Goal: Task Accomplishment & Management: Complete application form

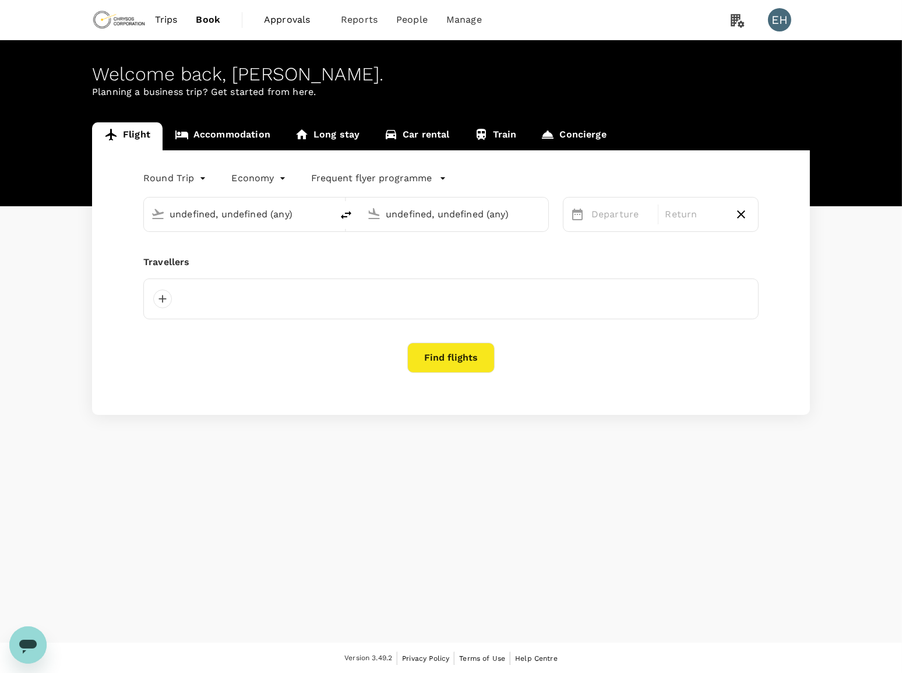
type input "Vancouver Intl (YVR)"
type input "Adelaide (ADL)"
type input "Vancouver Intl (YVR)"
type input "Adelaide (ADL)"
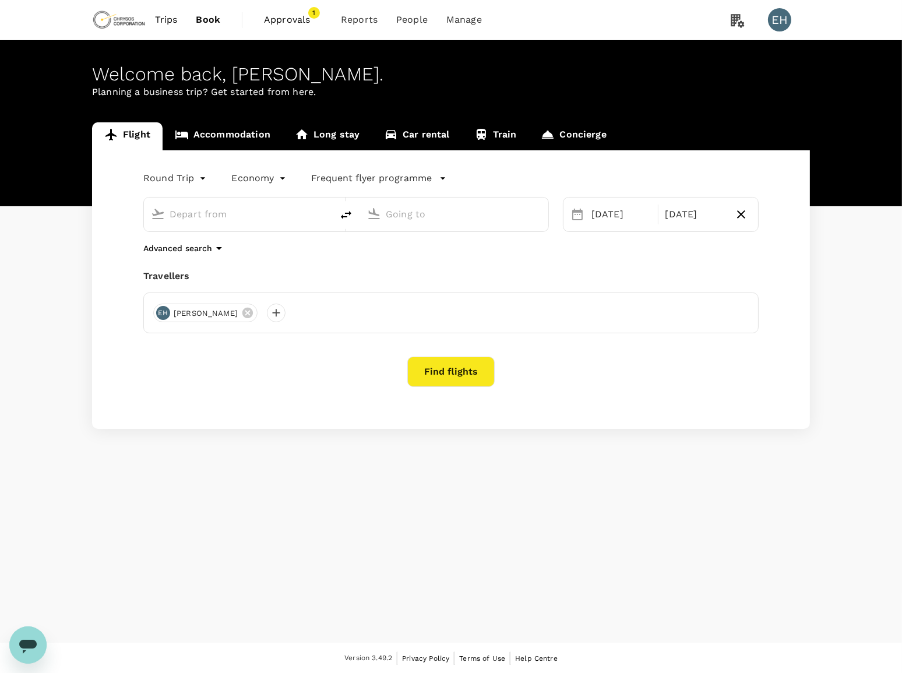
type input "Vancouver Intl (YVR)"
type input "Adelaide (ADL)"
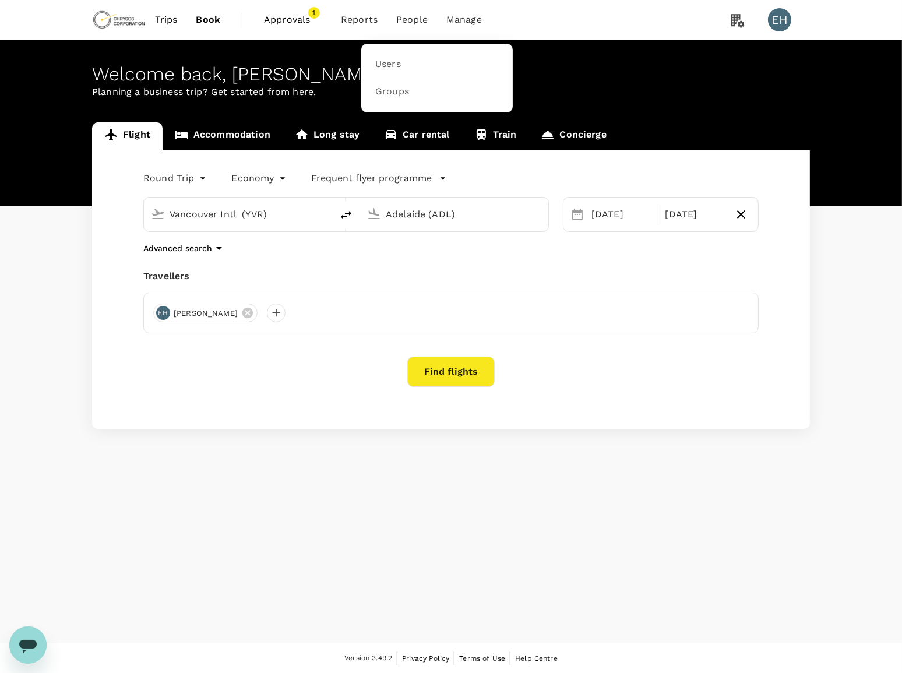
click at [408, 20] on span "People" at bounding box center [411, 20] width 31 height 14
click at [416, 62] on link "Users" at bounding box center [436, 64] width 137 height 27
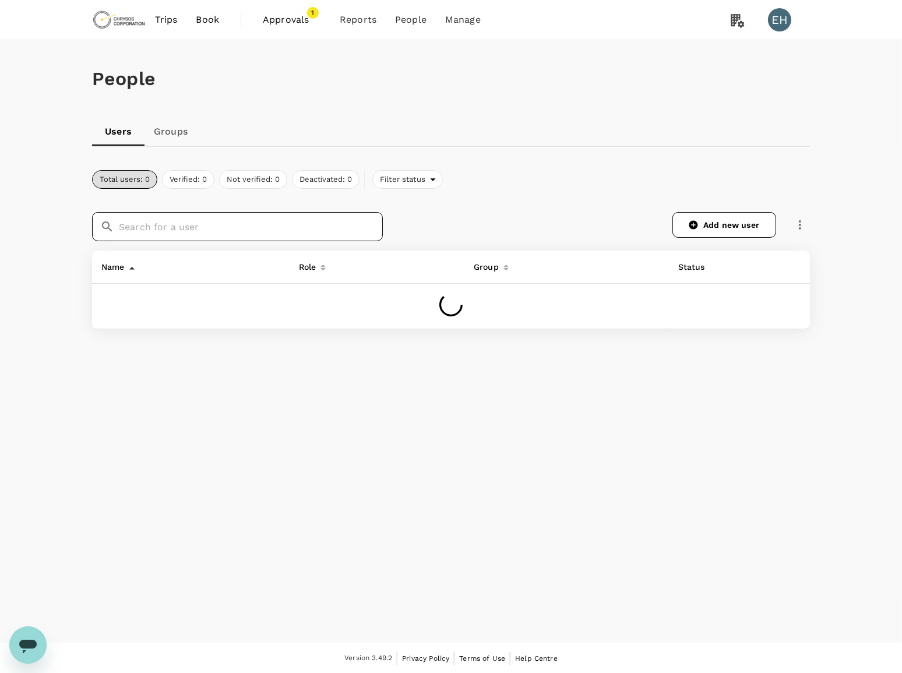
click at [249, 225] on input "text" at bounding box center [251, 226] width 264 height 29
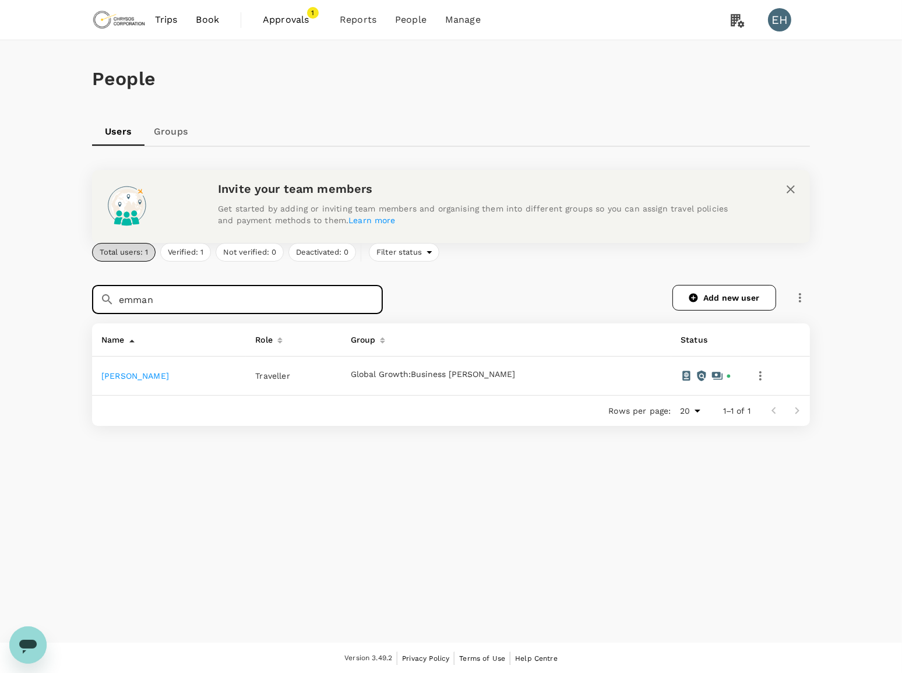
type input "emman"
click at [149, 375] on link "[PERSON_NAME]" at bounding box center [135, 375] width 68 height 9
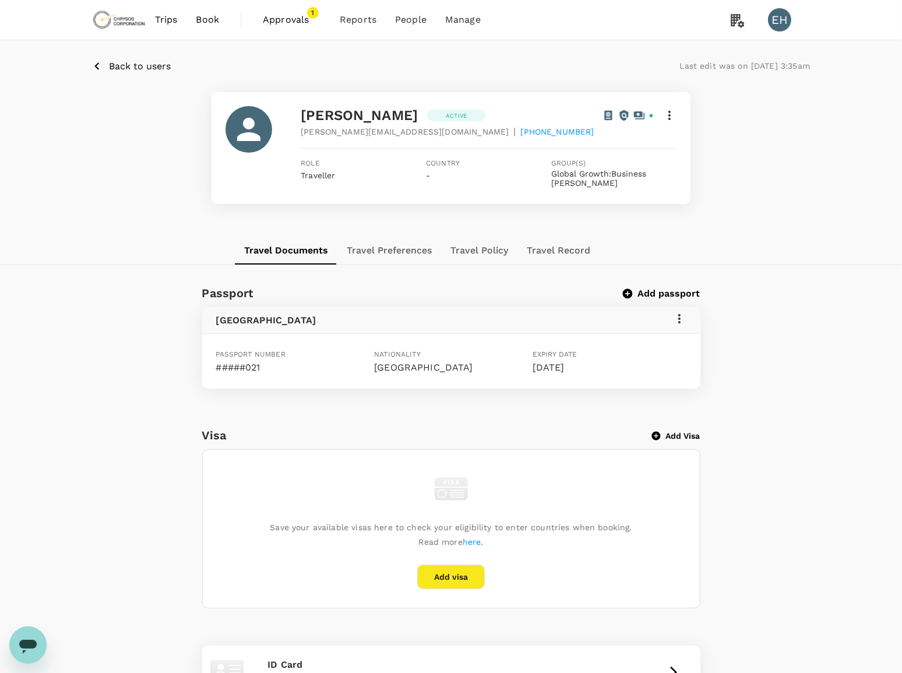
click at [649, 291] on button "Add passport" at bounding box center [662, 294] width 76 height 12
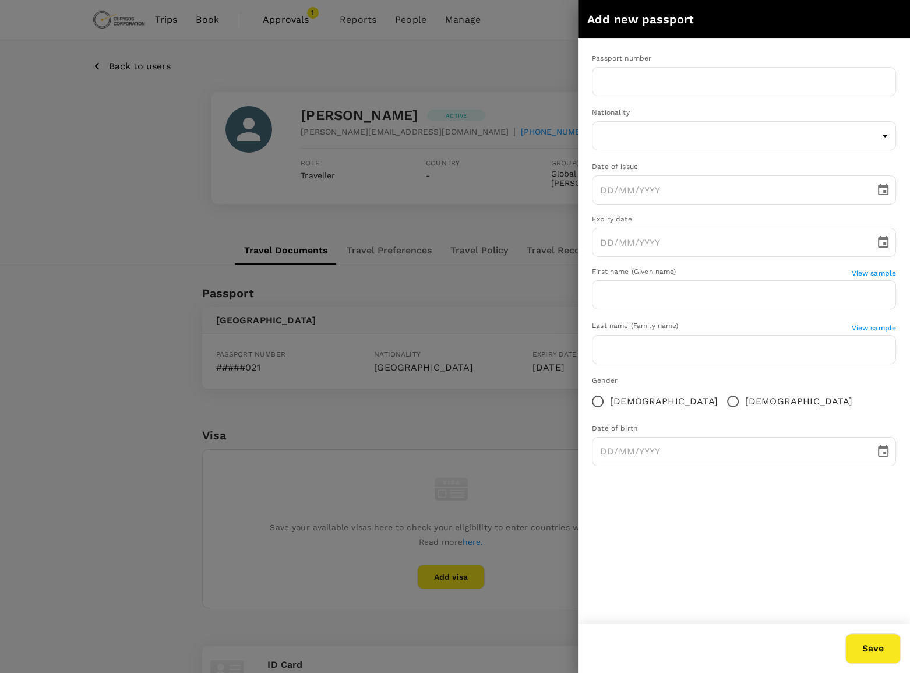
click at [428, 371] on div at bounding box center [455, 336] width 910 height 673
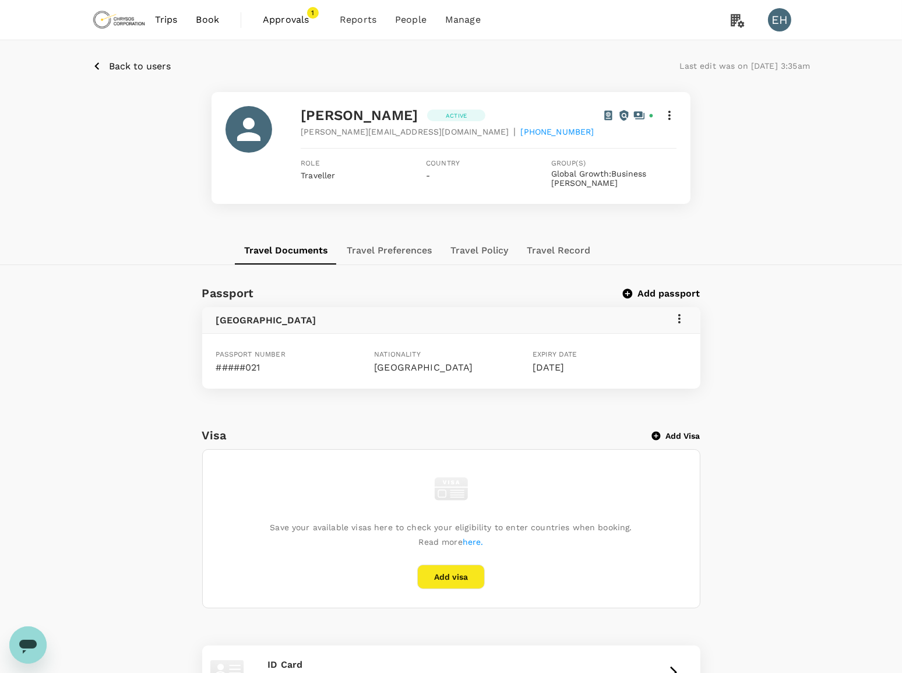
click at [685, 317] on icon at bounding box center [679, 319] width 14 height 14
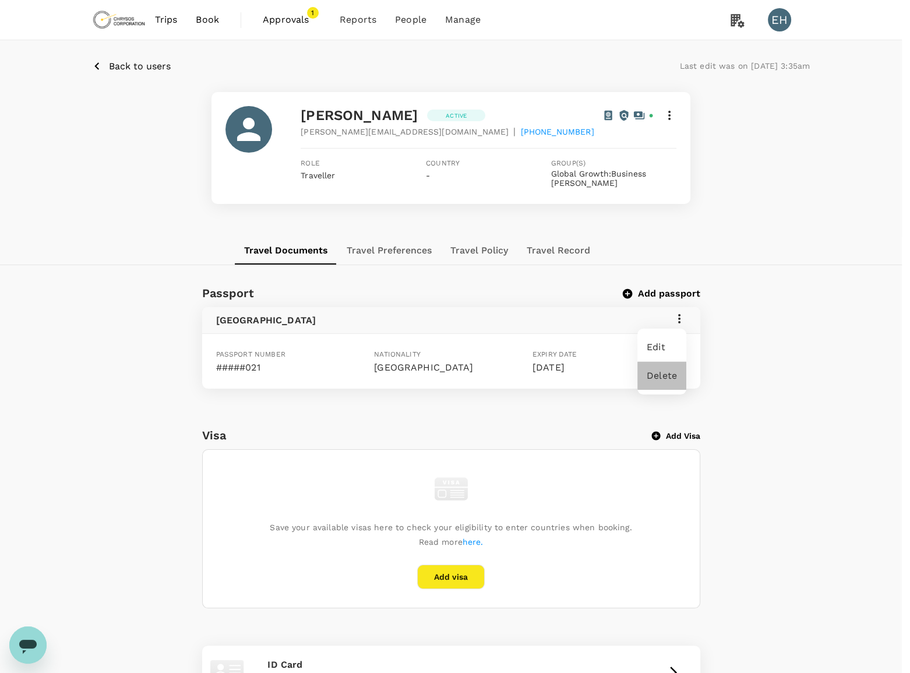
click at [661, 379] on span "Delete" at bounding box center [662, 376] width 30 height 14
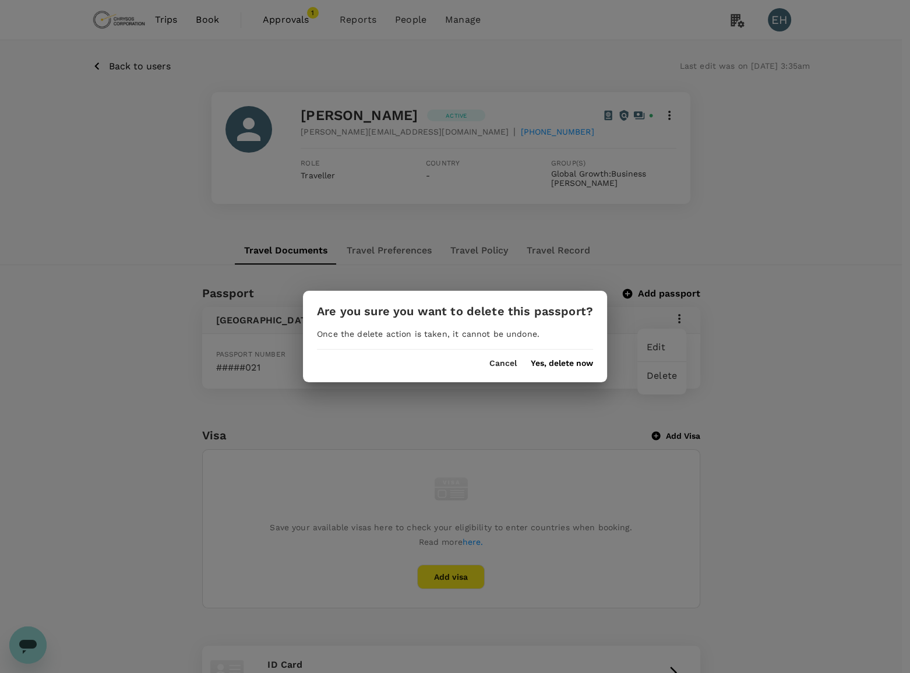
click at [538, 359] on button "Yes, delete now" at bounding box center [562, 363] width 62 height 9
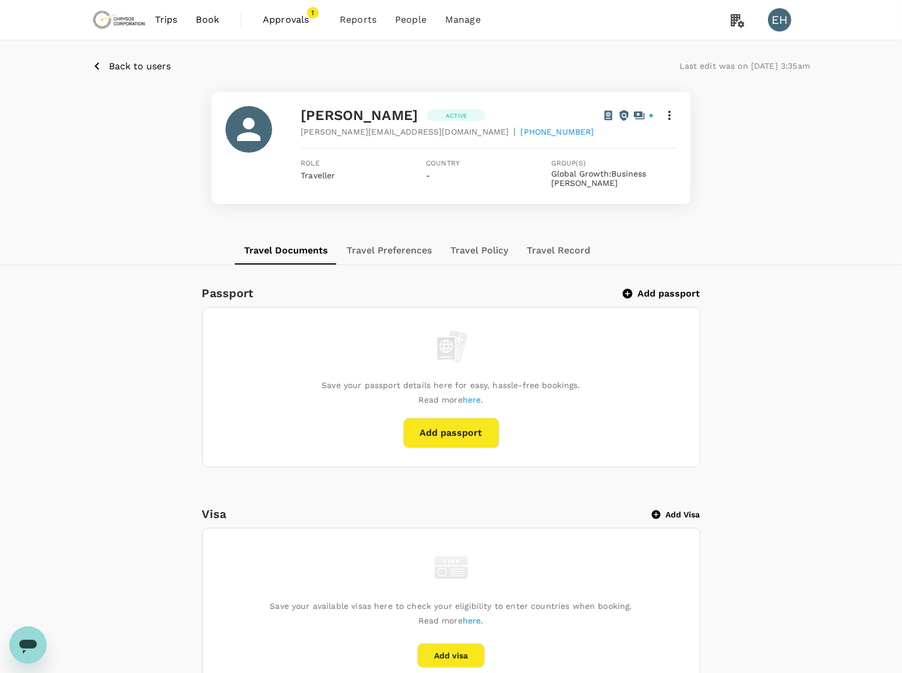
drag, startPoint x: 477, startPoint y: 390, endPoint x: 487, endPoint y: 382, distance: 12.5
click at [483, 386] on div "Save your passport details here for easy, hassle-free bookings. Read more here …" at bounding box center [451, 387] width 497 height 159
click at [452, 429] on button "Add passport" at bounding box center [451, 433] width 96 height 30
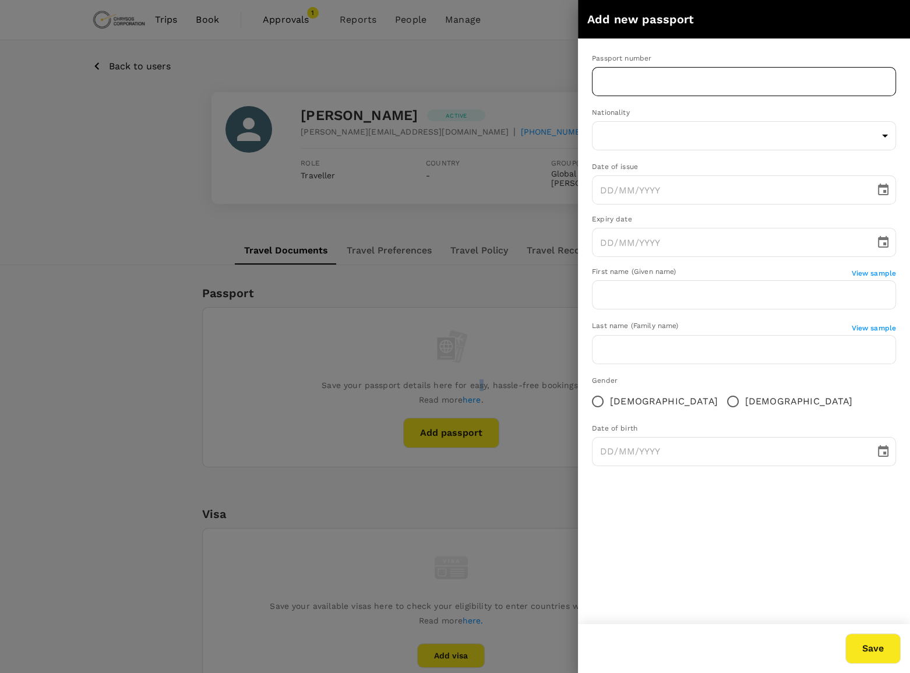
click at [663, 82] on input "text" at bounding box center [744, 81] width 304 height 29
type input "G5413121"
click at [672, 140] on body "Trips Book Approvals 1 Reports People Manage EH Back to users Last edit was on …" at bounding box center [455, 522] width 910 height 1044
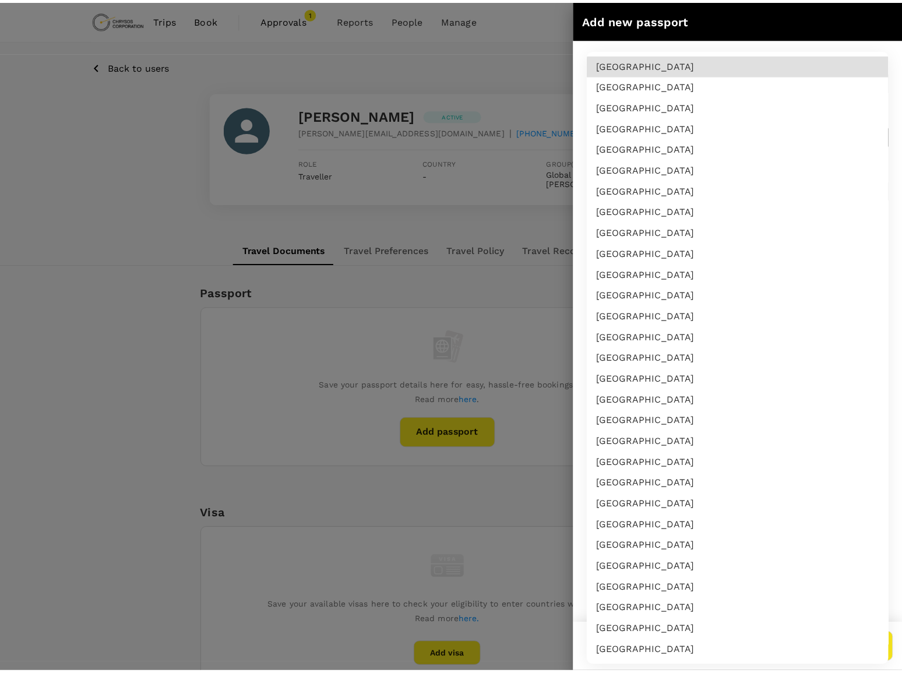
scroll to position [1006, 0]
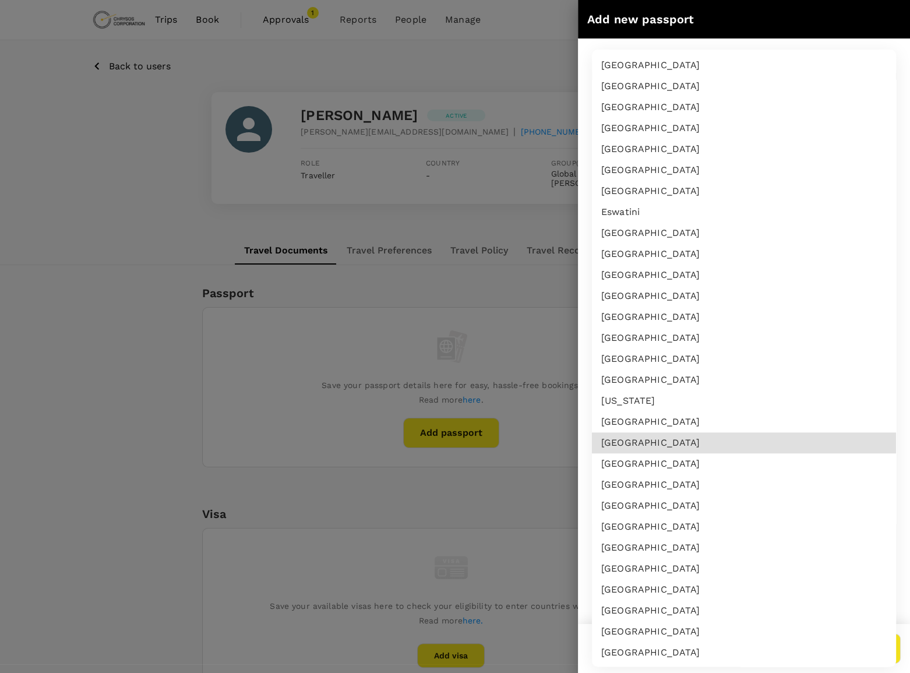
click at [632, 445] on li "[GEOGRAPHIC_DATA]" at bounding box center [744, 442] width 304 height 21
type input "GH"
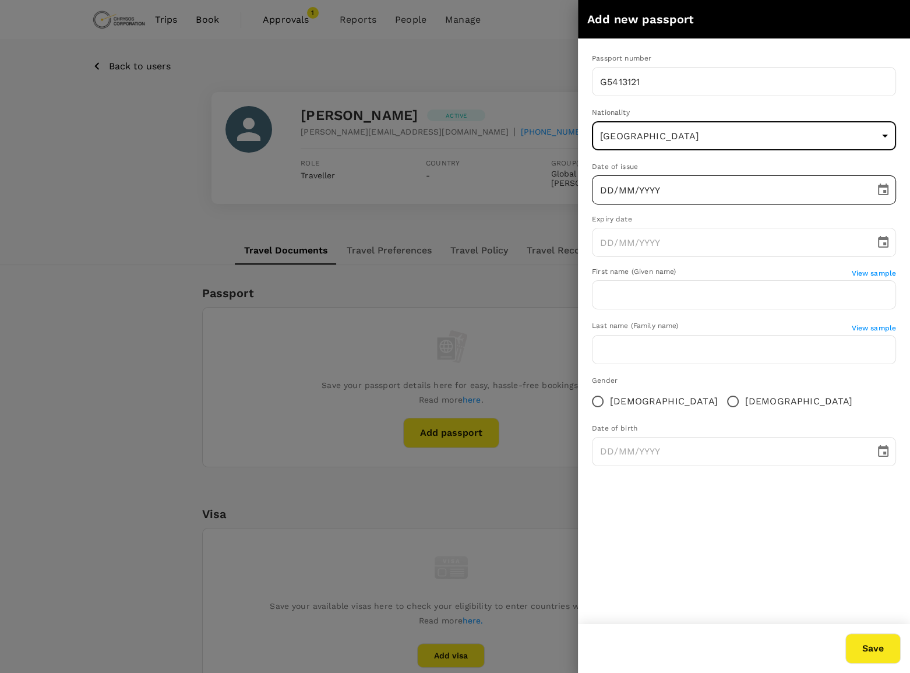
click at [598, 196] on input "DD/MM/YYYY" at bounding box center [729, 189] width 275 height 29
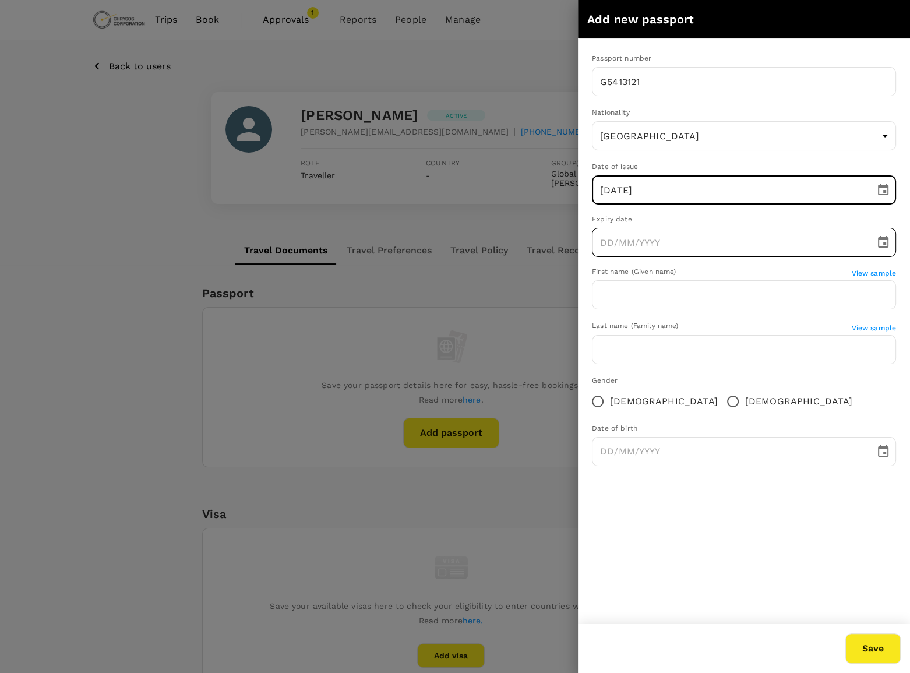
type input "[DATE]"
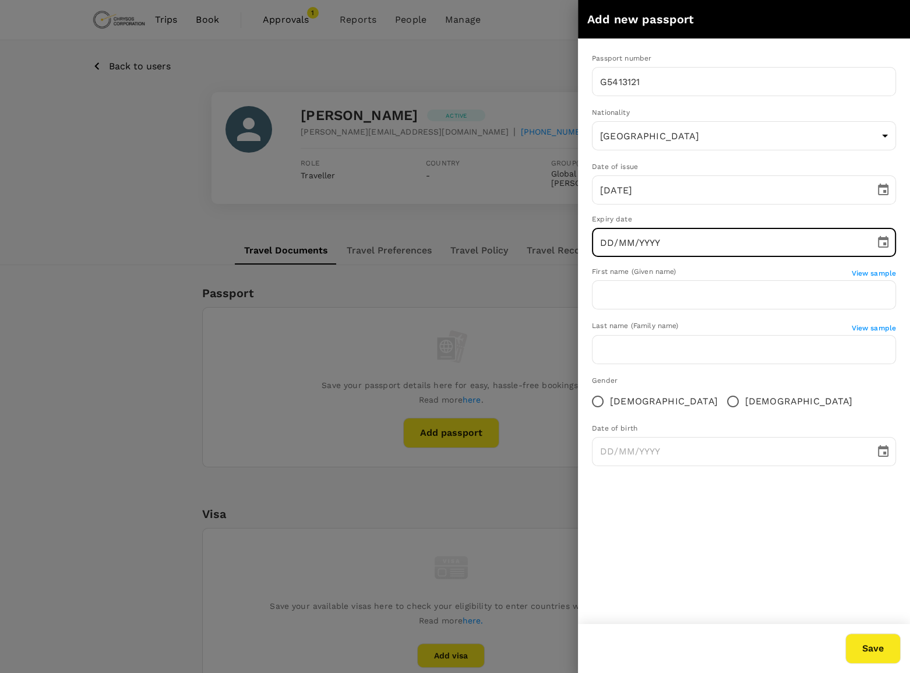
click at [612, 241] on input "DD/MM/YYYY" at bounding box center [729, 242] width 275 height 29
type input "[DATE]"
click at [622, 294] on input "text" at bounding box center [744, 294] width 304 height 29
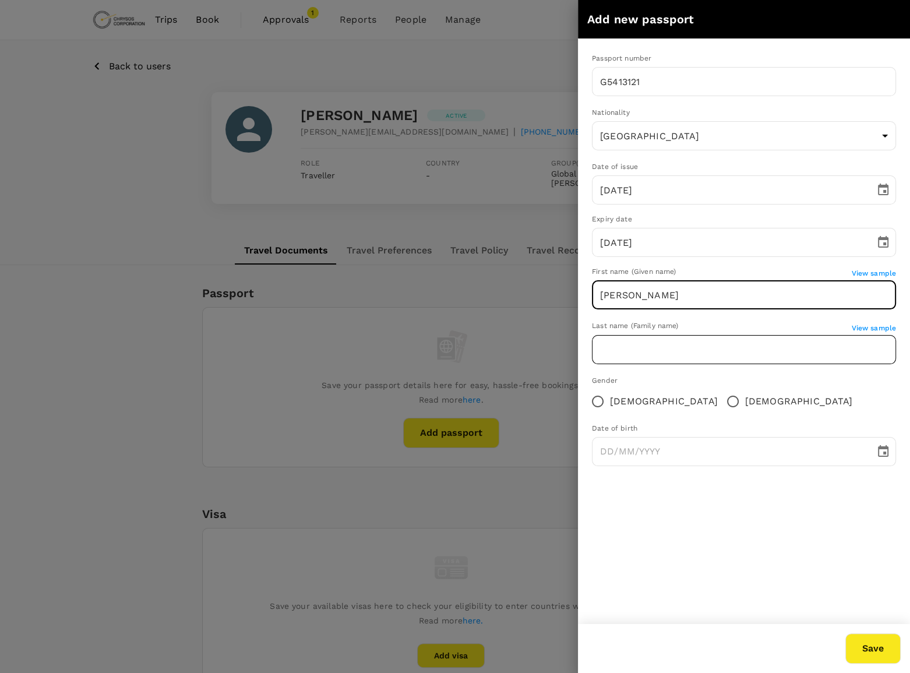
type input "[PERSON_NAME]"
click at [642, 338] on input "text" at bounding box center [744, 349] width 304 height 29
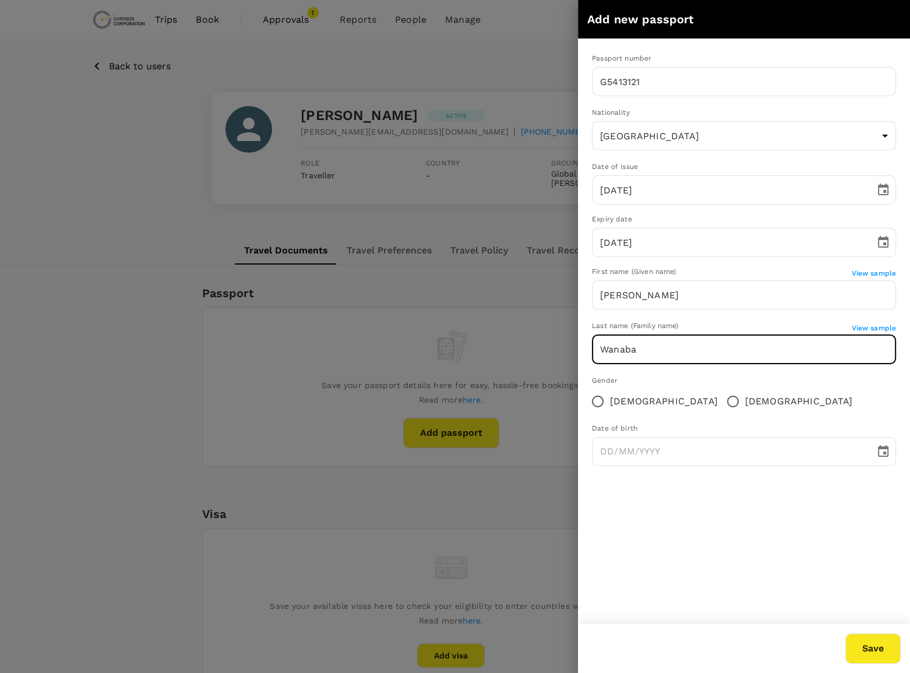
type input "Wanaba"
click at [721, 401] on input "[DEMOGRAPHIC_DATA]" at bounding box center [733, 401] width 24 height 24
radio input "true"
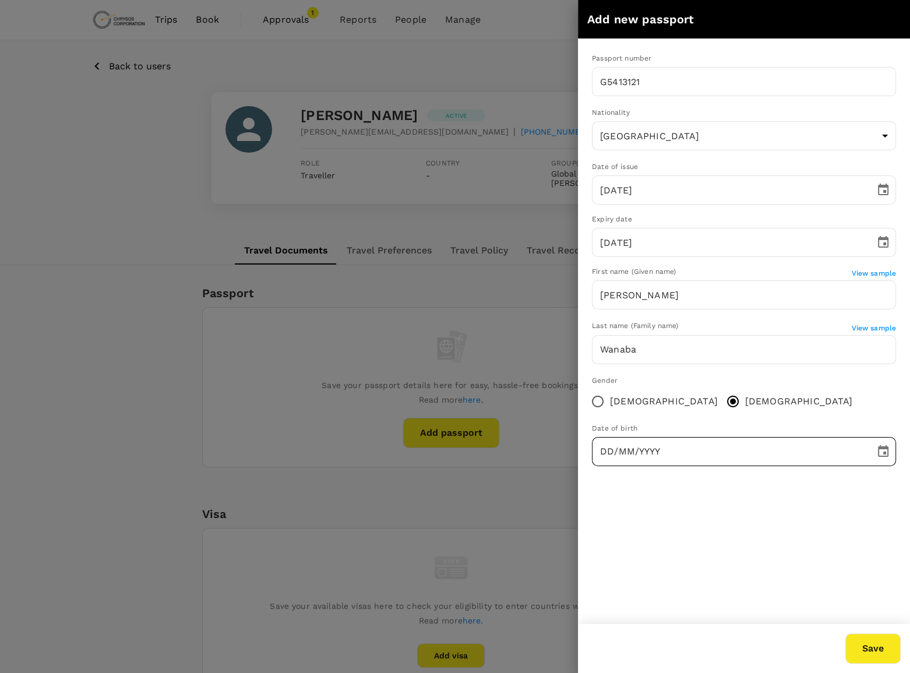
click at [609, 451] on input "DD/MM/YYYY" at bounding box center [729, 451] width 275 height 29
type input "[DATE]"
click at [866, 655] on button "Save" at bounding box center [872, 648] width 55 height 30
